Goal: Browse casually

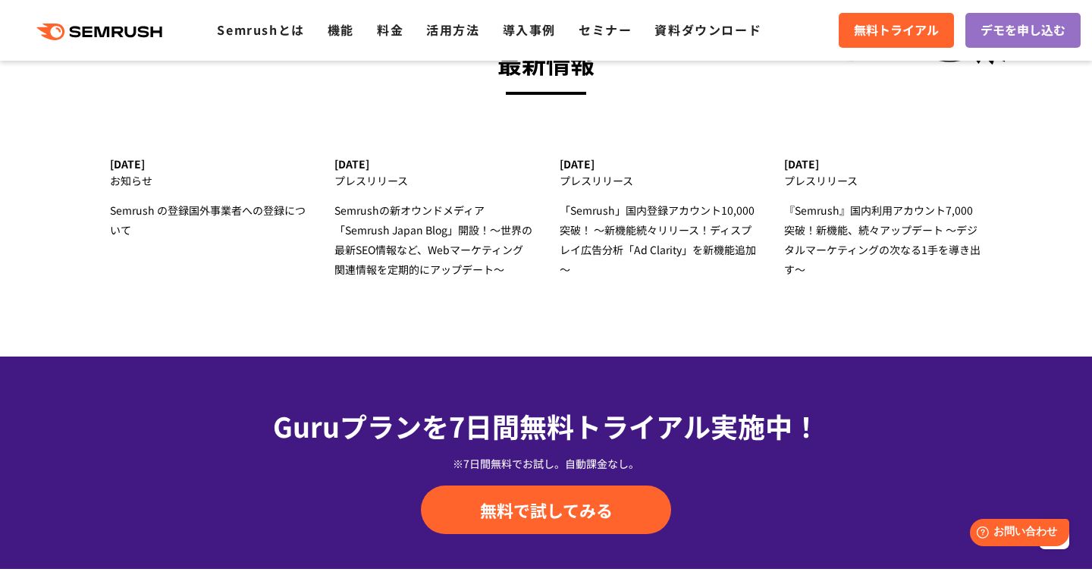
scroll to position [4822, 0]
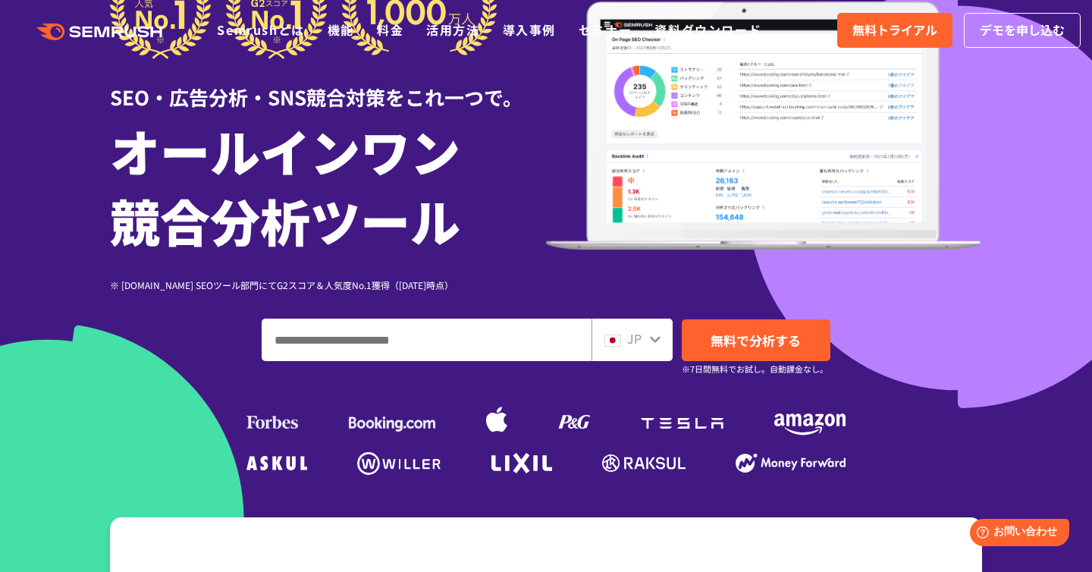
scroll to position [143, 0]
